Goal: Check status: Check status

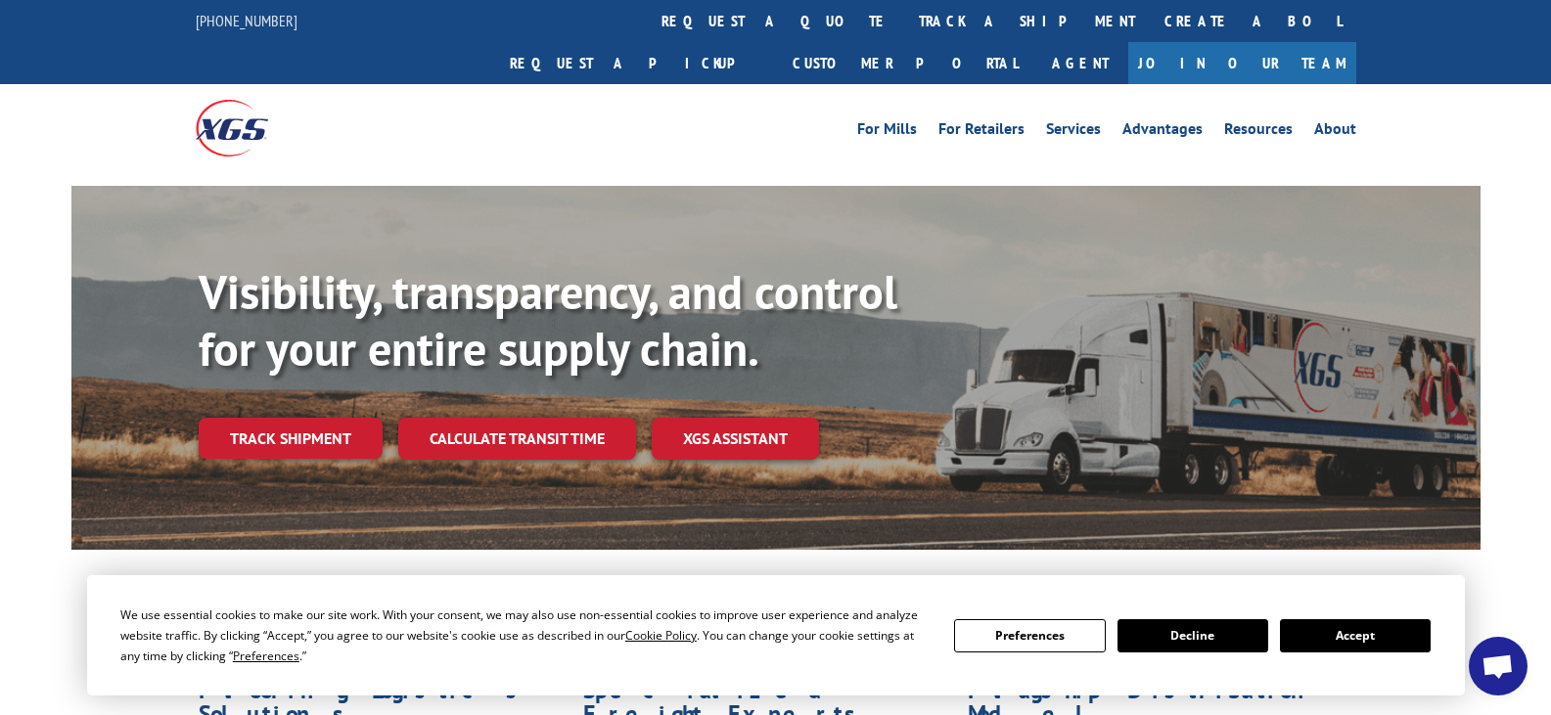
click at [1379, 629] on button "Accept" at bounding box center [1355, 635] width 151 height 33
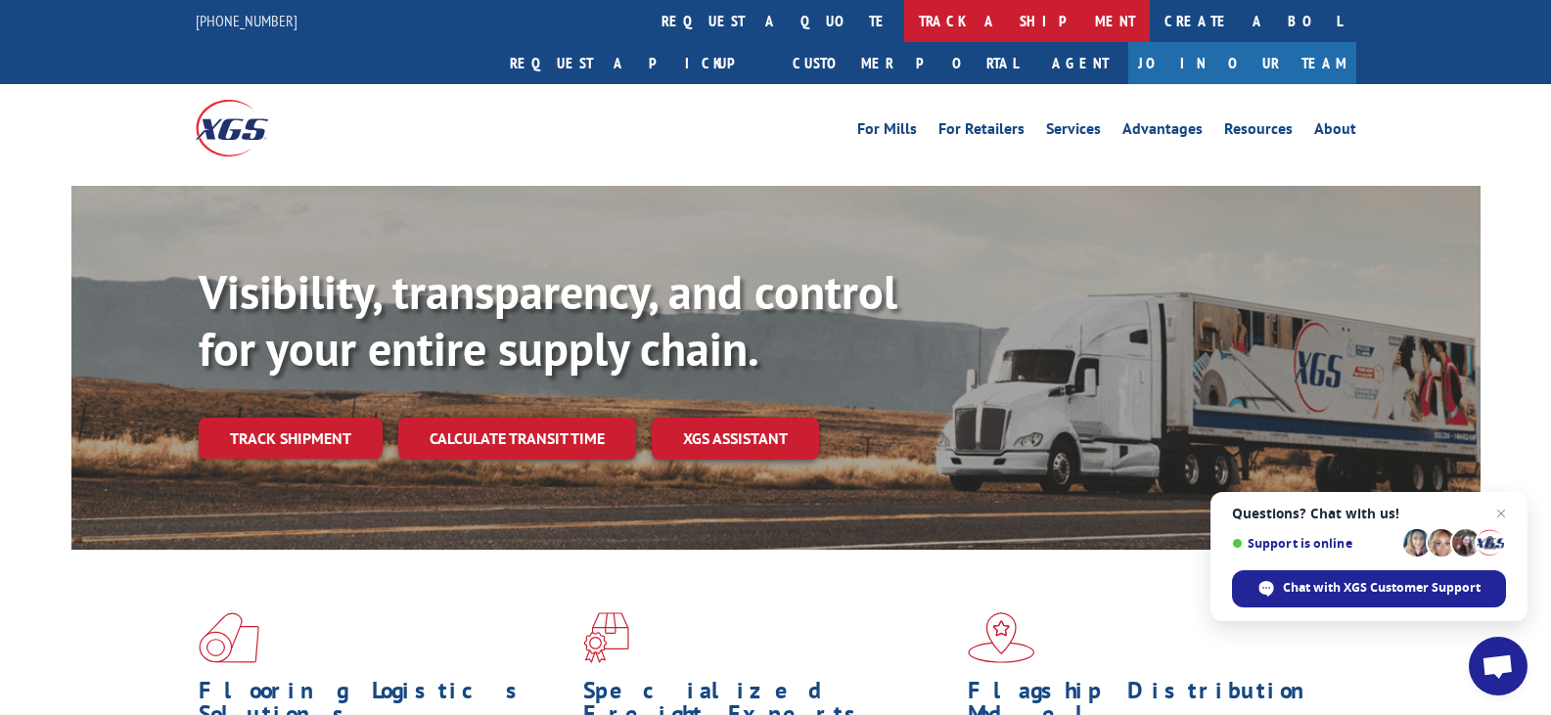
click at [904, 19] on link "track a shipment" at bounding box center [1027, 21] width 246 height 42
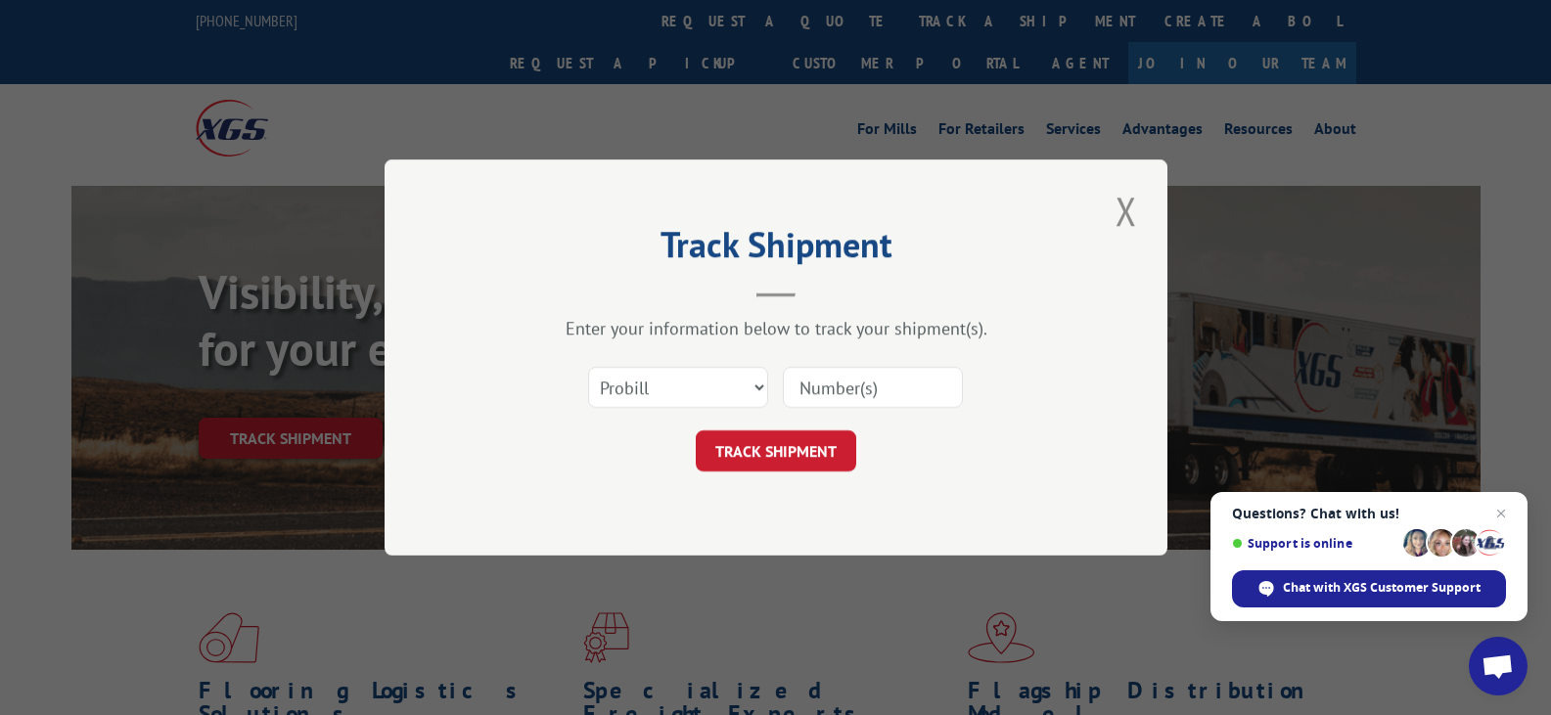
click at [830, 396] on input at bounding box center [873, 387] width 180 height 41
type input "209227-000"
click at [802, 461] on button "TRACK SHIPMENT" at bounding box center [776, 450] width 160 height 41
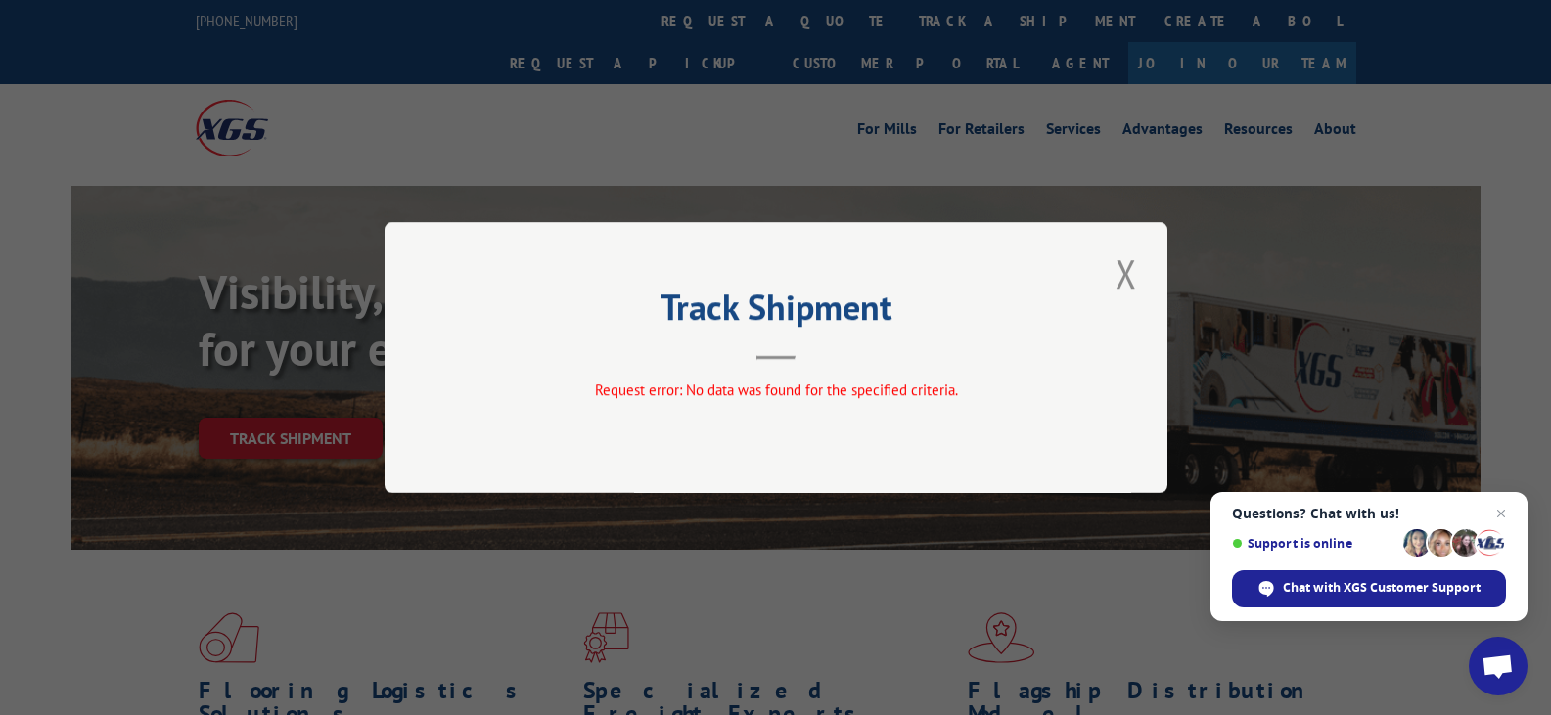
click at [870, 346] on header "Track Shipment" at bounding box center [775, 326] width 587 height 67
click at [782, 358] on hr at bounding box center [775, 358] width 39 height 4
drag, startPoint x: 815, startPoint y: 399, endPoint x: 910, endPoint y: 375, distance: 98.0
click at [816, 399] on span "Request error: No data was found for the specified criteria." at bounding box center [775, 390] width 363 height 19
click at [1117, 276] on button "Close modal" at bounding box center [1125, 274] width 33 height 54
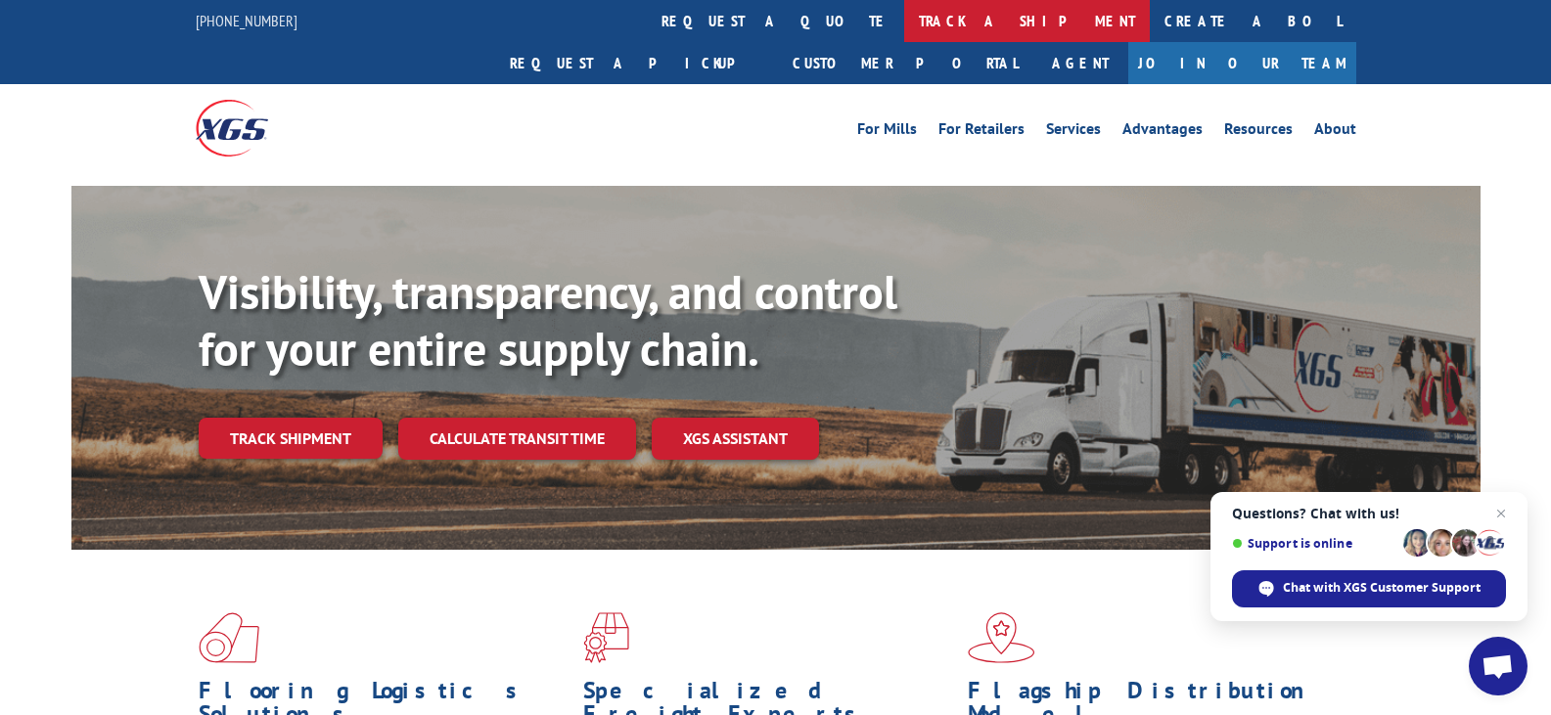
click at [904, 20] on link "track a shipment" at bounding box center [1027, 21] width 246 height 42
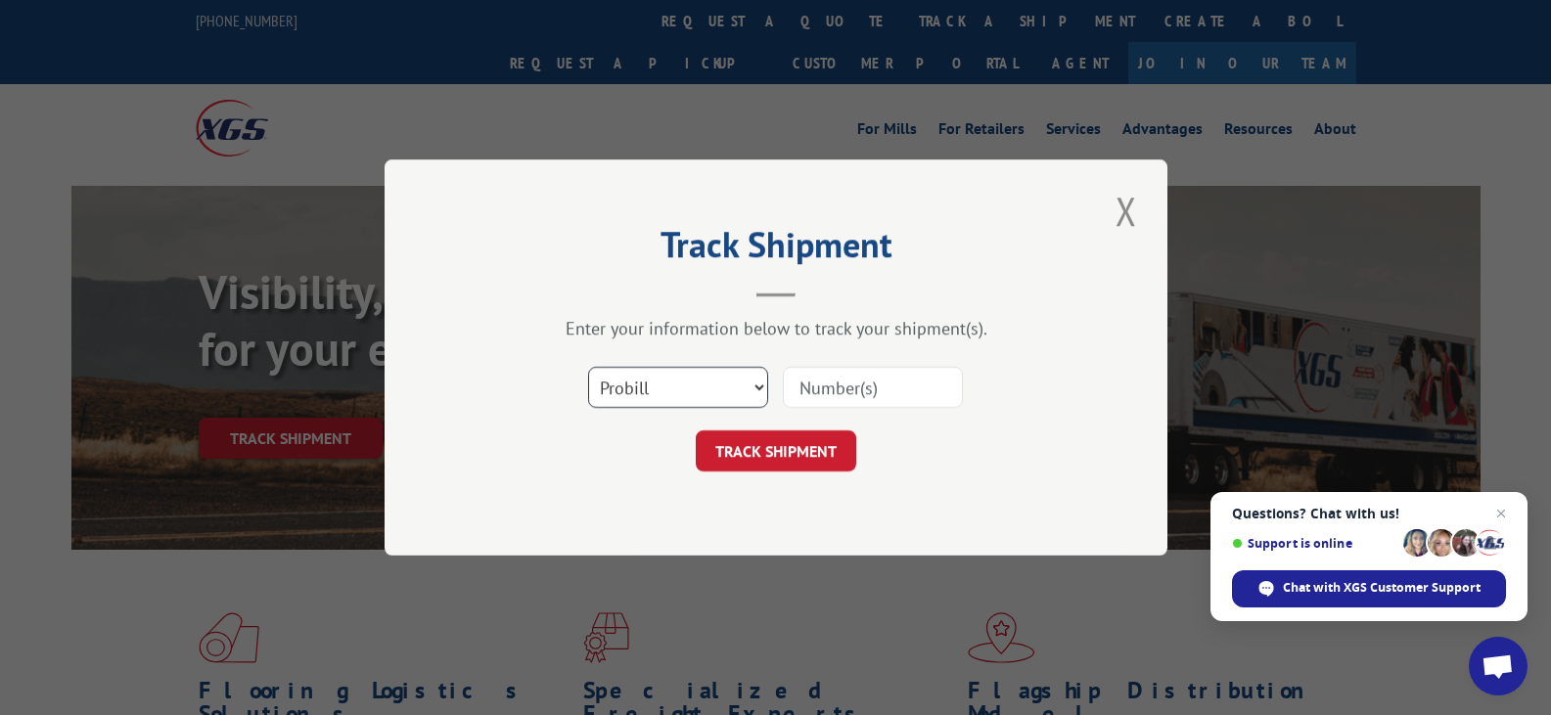
click at [756, 378] on select "Select category... Probill BOL PO" at bounding box center [678, 387] width 180 height 41
select select "bol"
click at [588, 367] on select "Select category... Probill BOL PO" at bounding box center [678, 387] width 180 height 41
click at [848, 379] on input at bounding box center [873, 387] width 180 height 41
type input "209227"
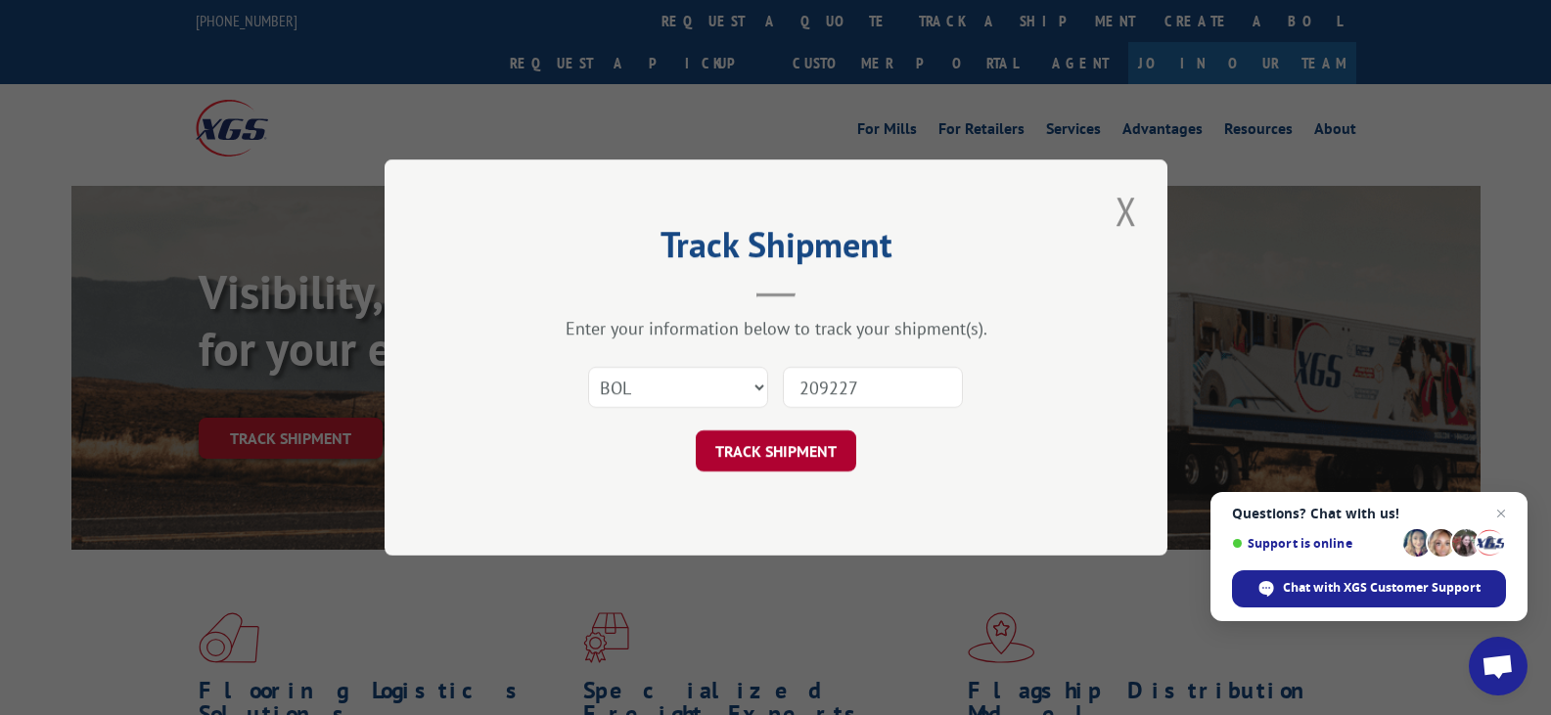
click at [764, 448] on button "TRACK SHIPMENT" at bounding box center [776, 450] width 160 height 41
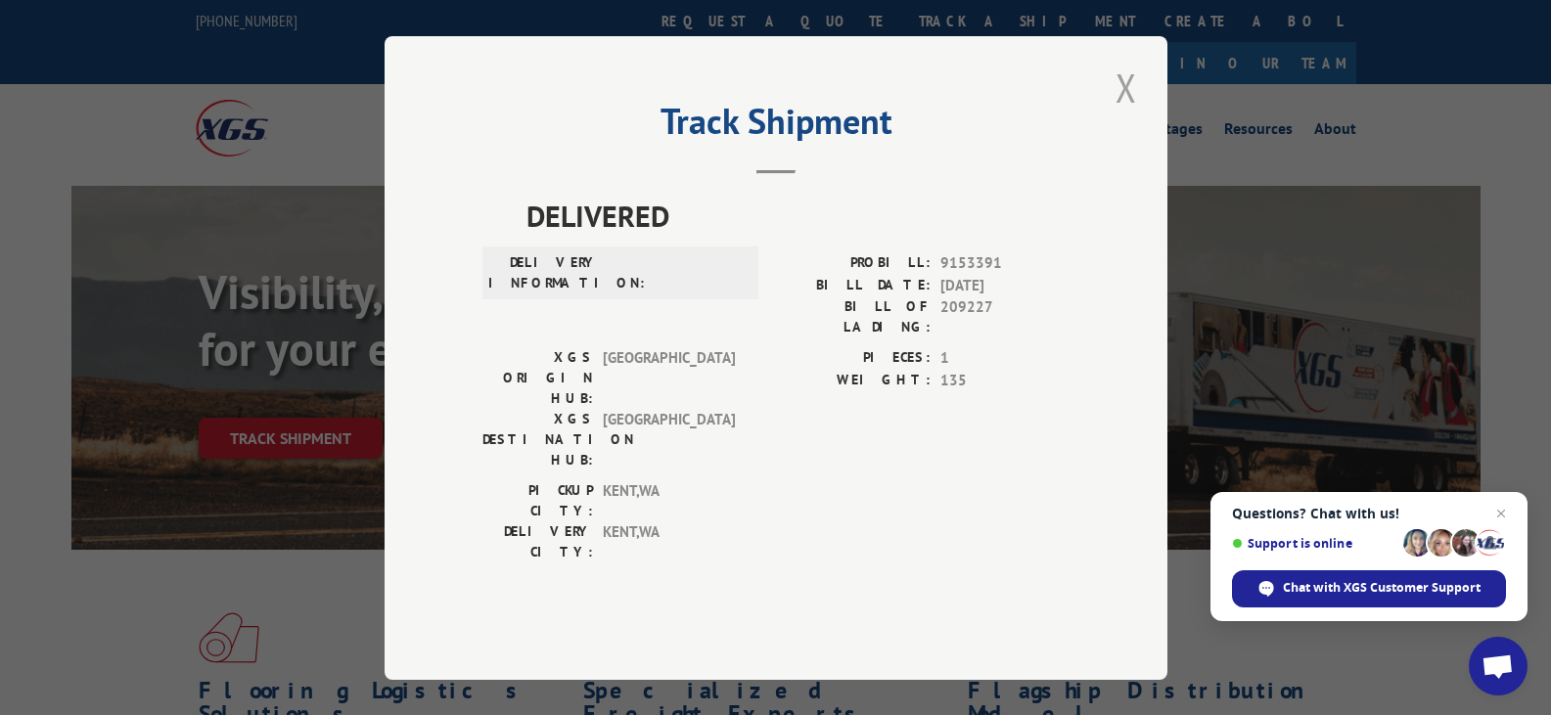
click at [1120, 114] on button "Close modal" at bounding box center [1125, 88] width 33 height 54
